Goal: Transaction & Acquisition: Subscribe to service/newsletter

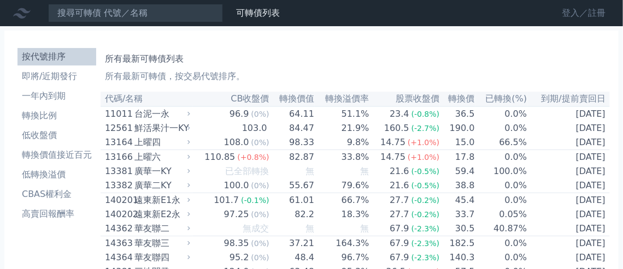
click at [570, 11] on link "登入／註冊" at bounding box center [583, 12] width 61 height 17
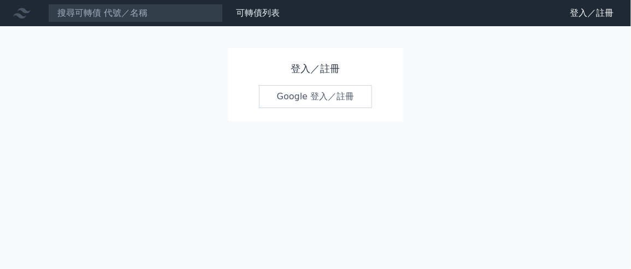
click at [332, 89] on link "Google 登入／註冊" at bounding box center [316, 96] width 114 height 23
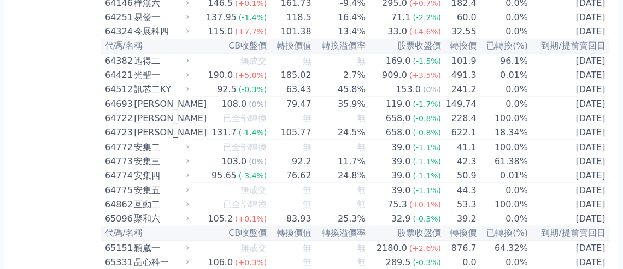
scroll to position [4463, 0]
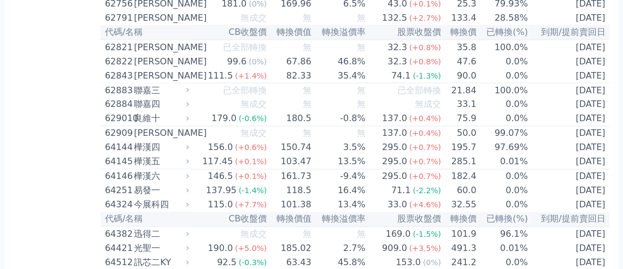
scroll to position [4735, 0]
